Goal: Check status: Check status

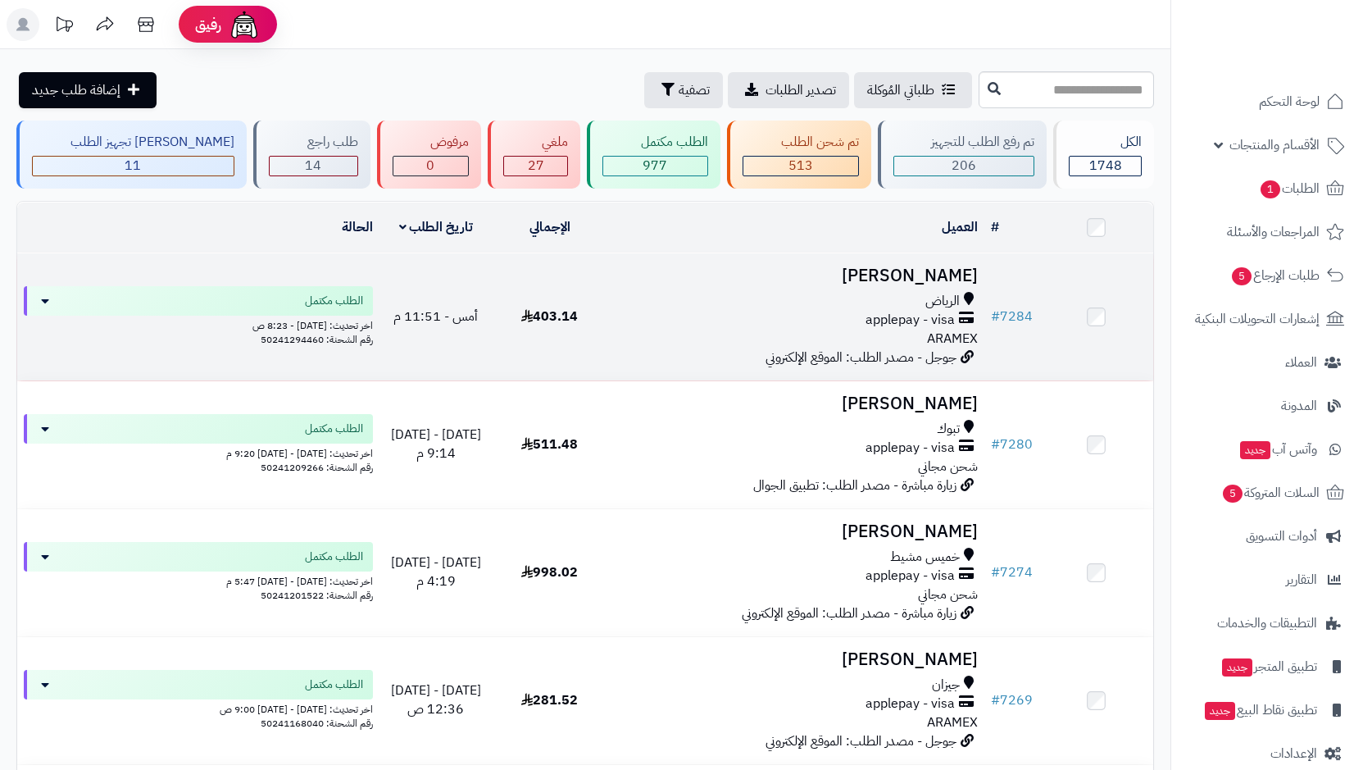
click at [924, 306] on div "الرياض" at bounding box center [796, 301] width 366 height 19
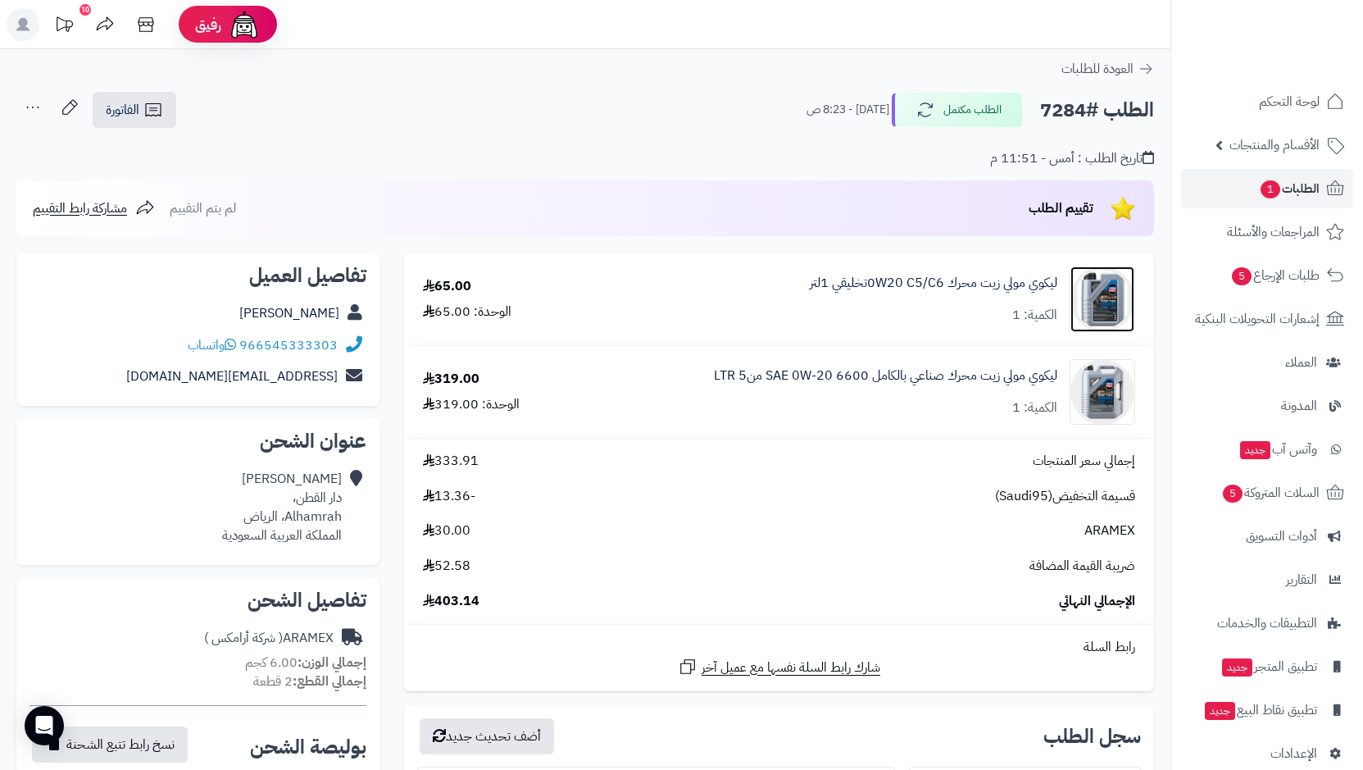
click at [1104, 289] on img at bounding box center [1103, 299] width 64 height 66
click at [1094, 400] on img at bounding box center [1103, 392] width 64 height 66
click at [1300, 180] on span "الطلبات 1" at bounding box center [1289, 188] width 61 height 23
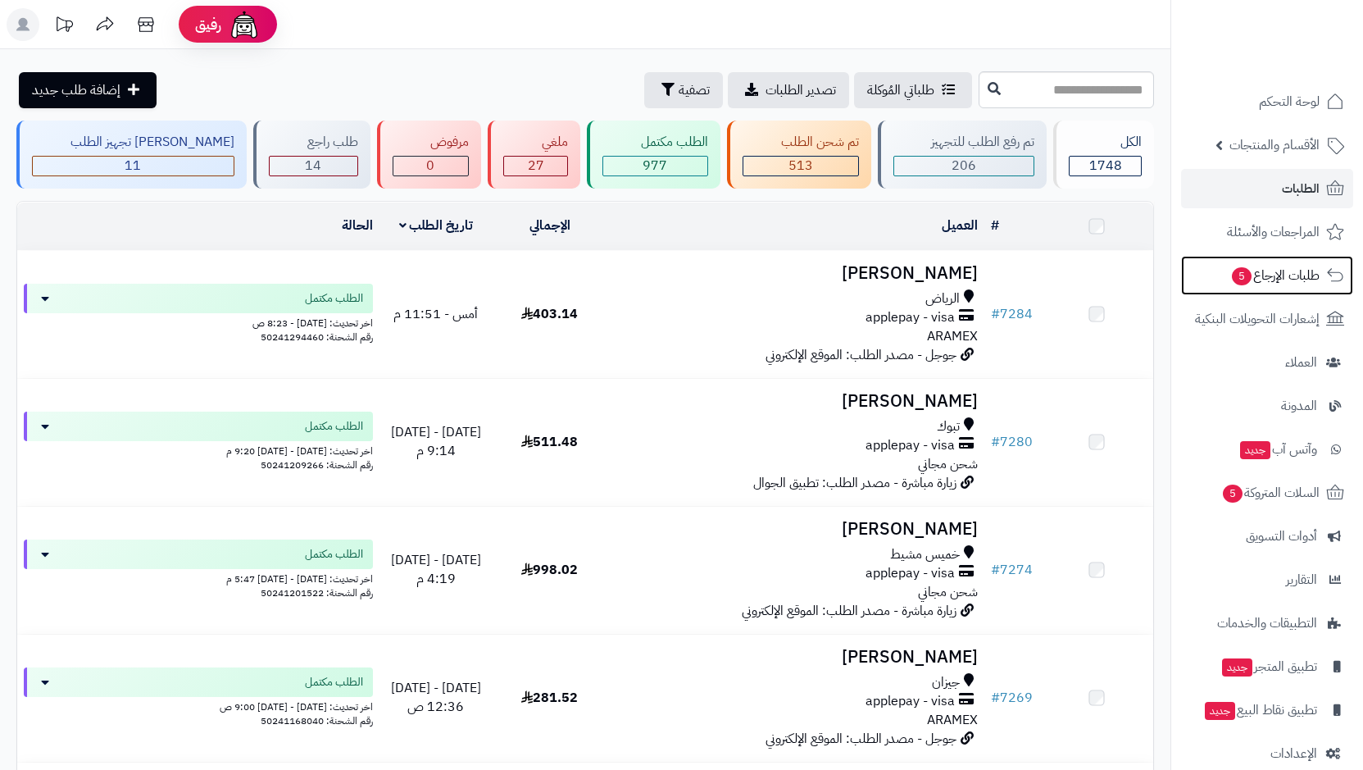
click at [1280, 281] on span "طلبات الإرجاع 5" at bounding box center [1274, 275] width 89 height 23
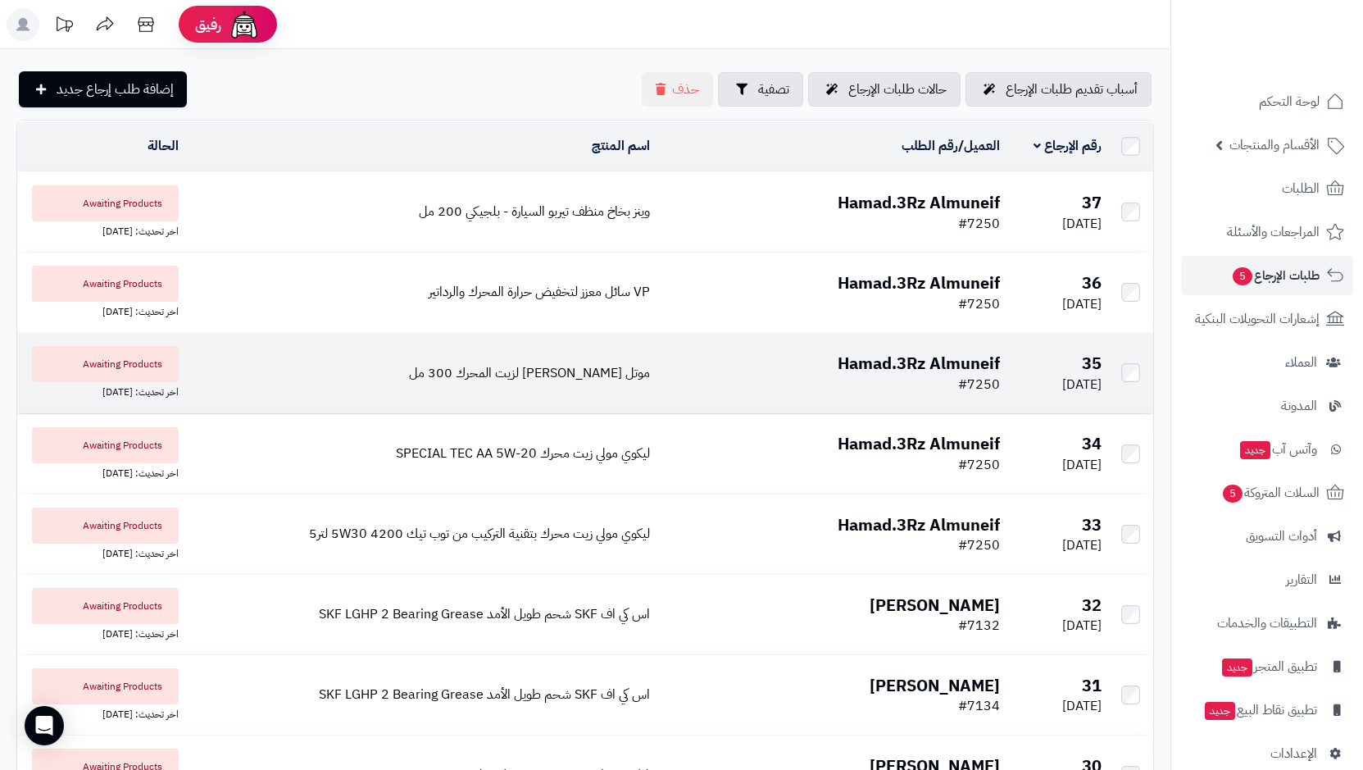
click at [944, 371] on b "Hamad.3Rz Almuneif" at bounding box center [919, 363] width 162 height 25
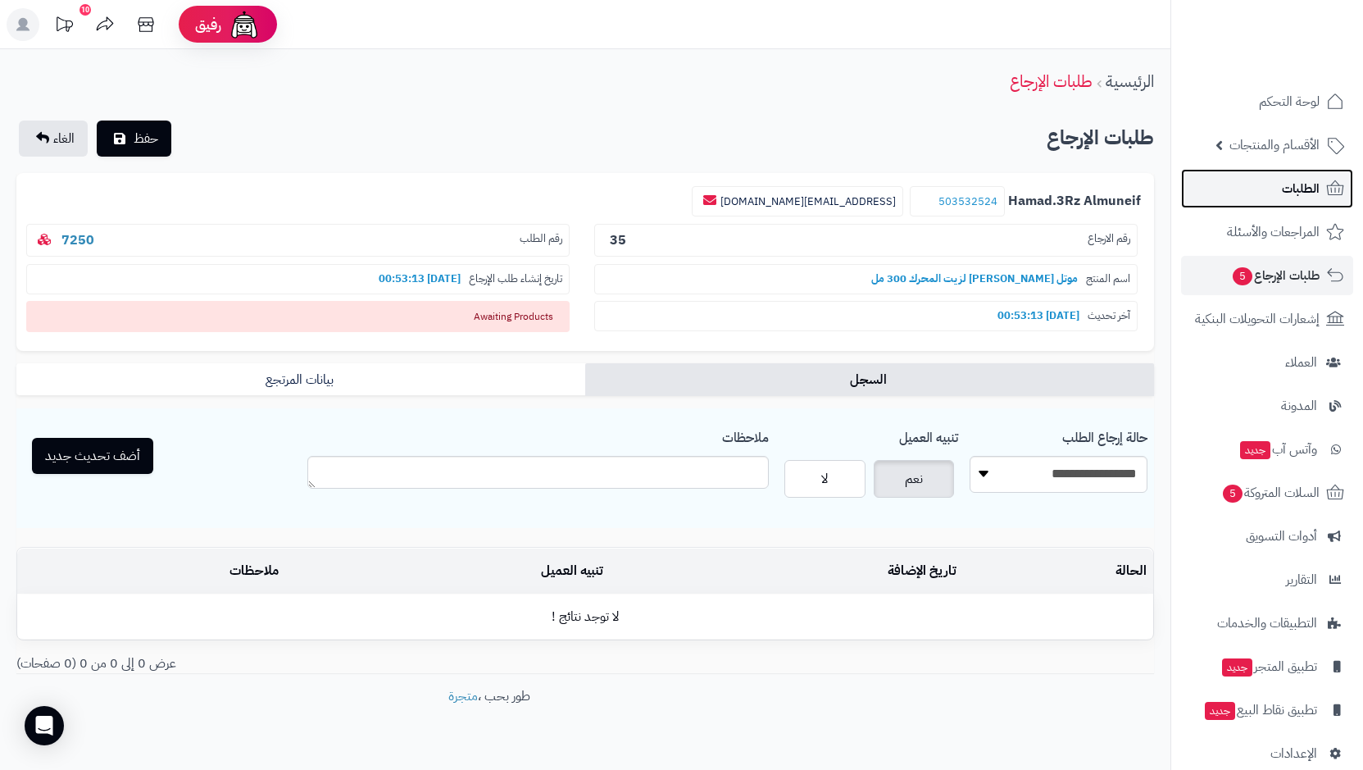
click at [1301, 181] on span "الطلبات" at bounding box center [1301, 188] width 38 height 23
